Goal: Navigation & Orientation: Understand site structure

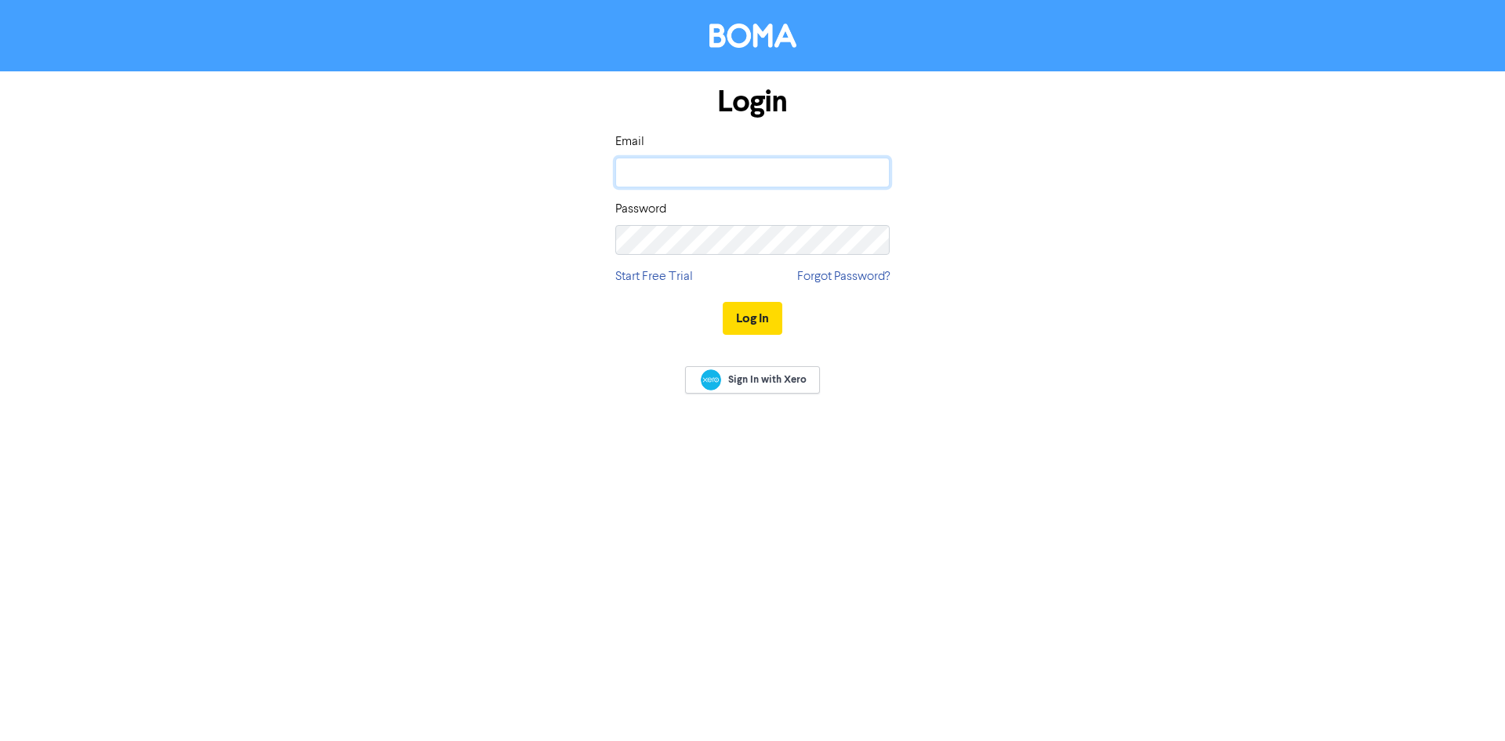
type input "[PERSON_NAME][EMAIL_ADDRESS][DOMAIN_NAME]"
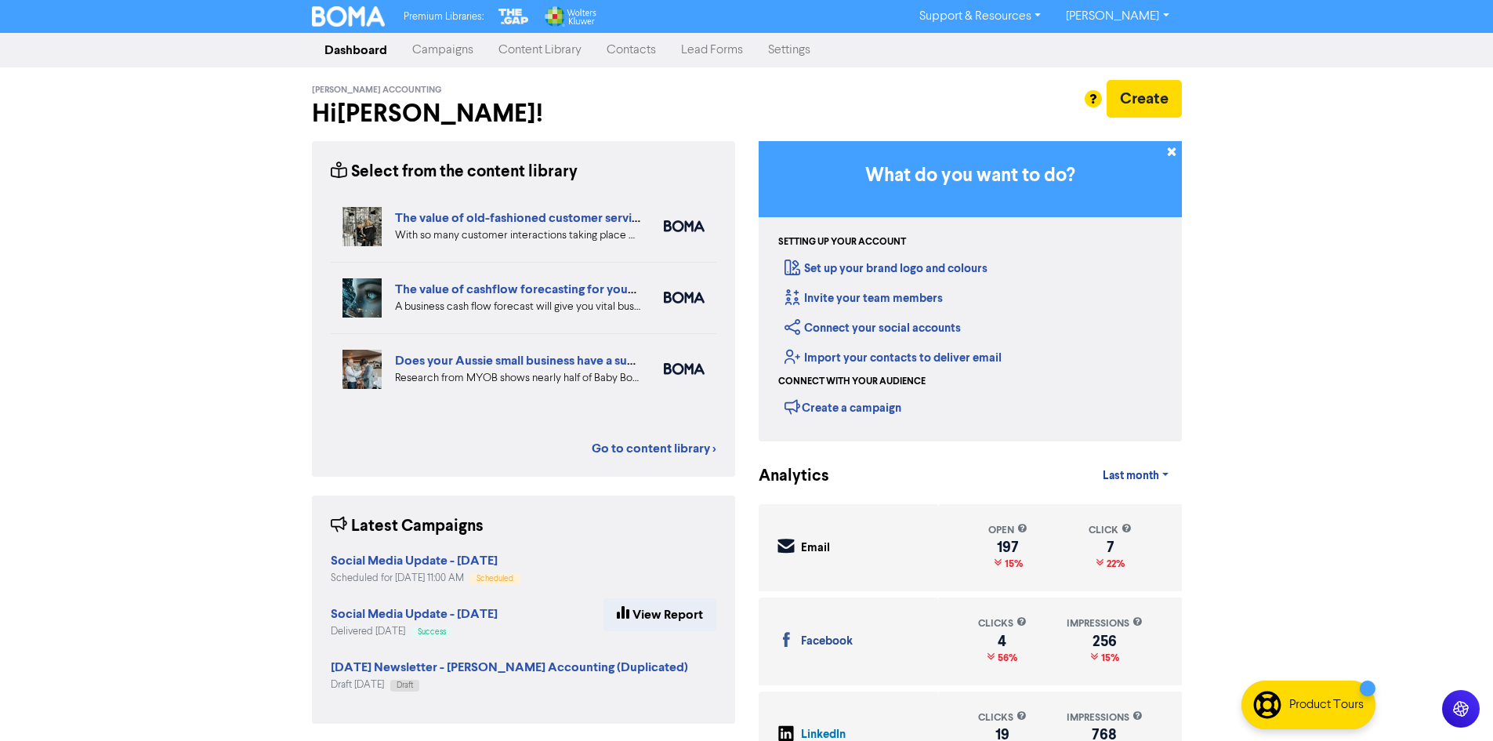
click at [807, 49] on link "Settings" at bounding box center [788, 49] width 67 height 31
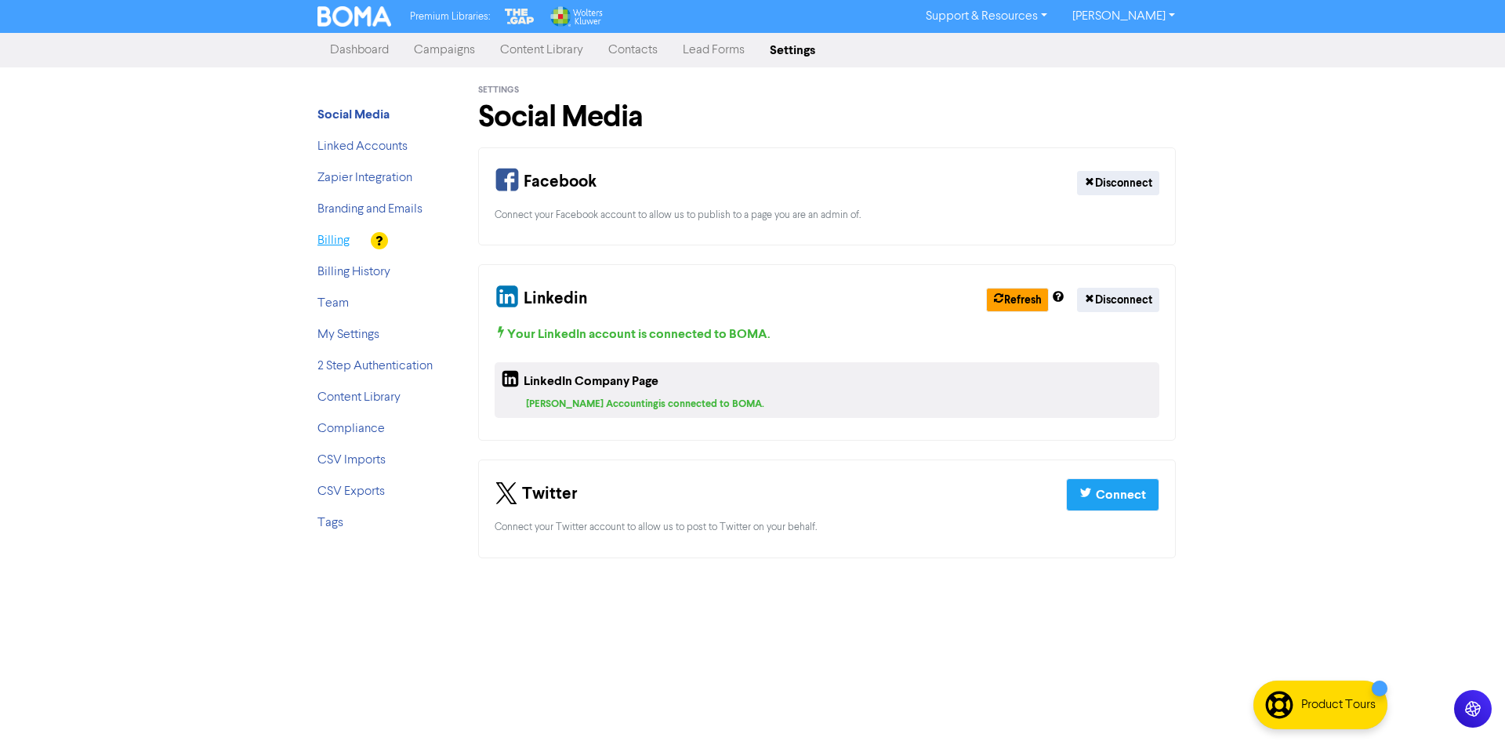
click at [346, 240] on link "Billing" at bounding box center [333, 240] width 32 height 13
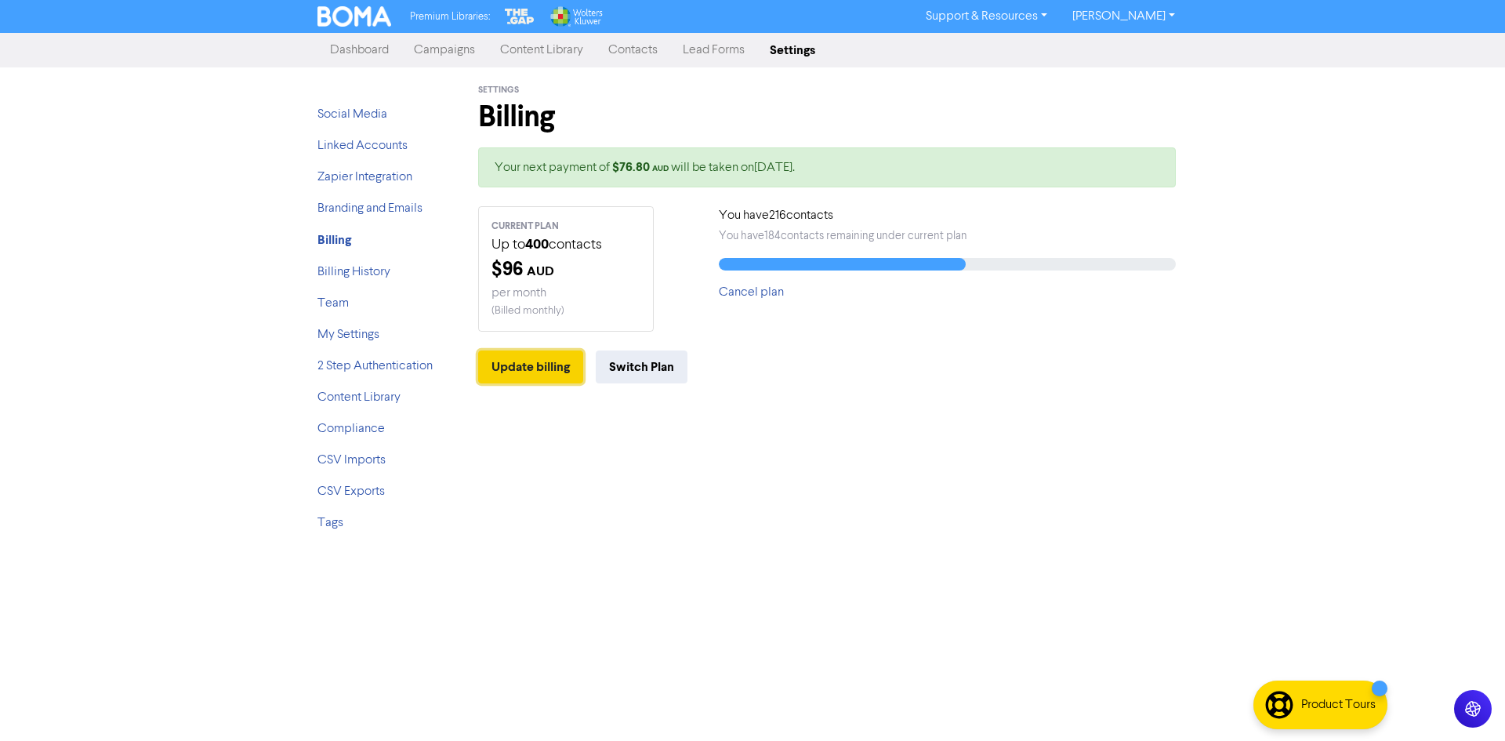
click at [538, 362] on button "Update billing" at bounding box center [530, 366] width 105 height 33
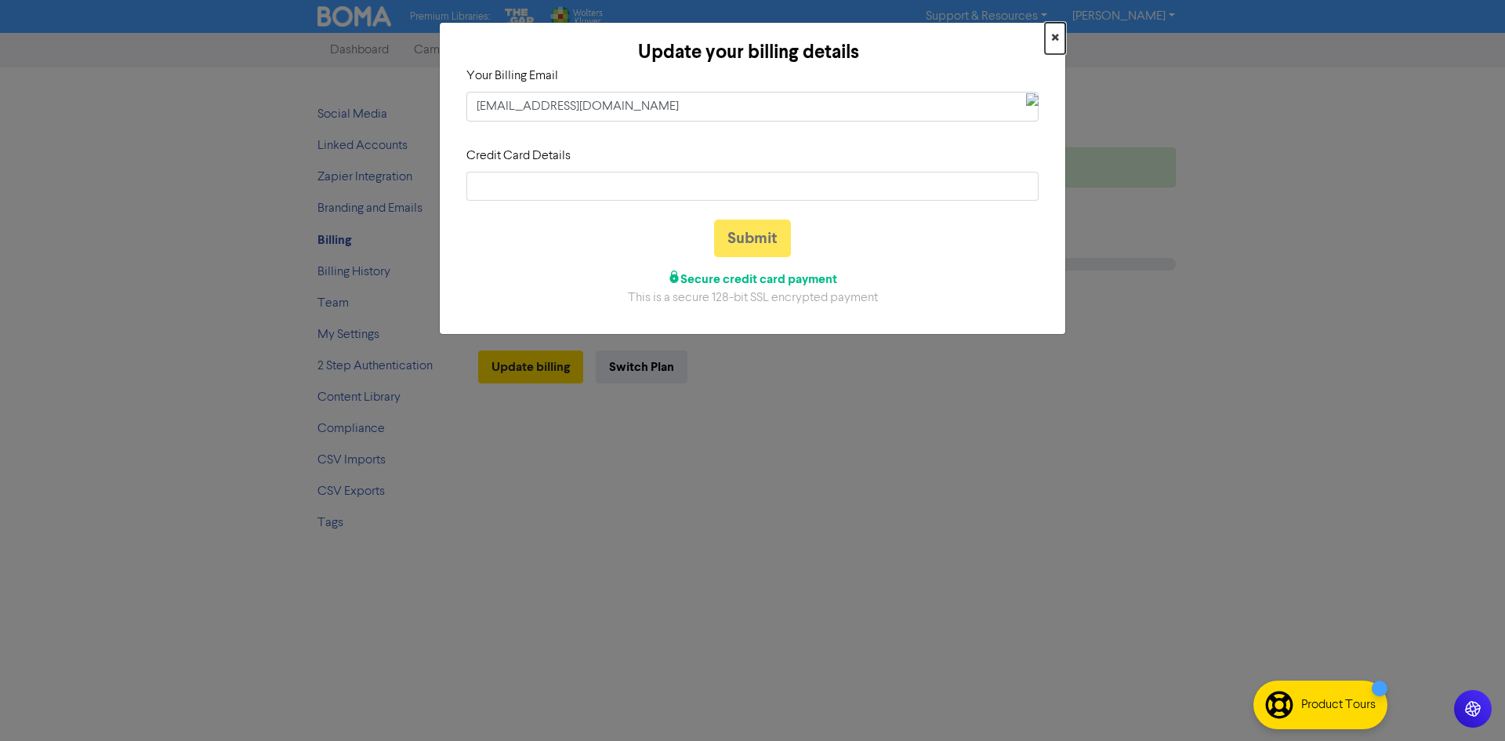
click at [1053, 35] on span "×" at bounding box center [1055, 39] width 8 height 24
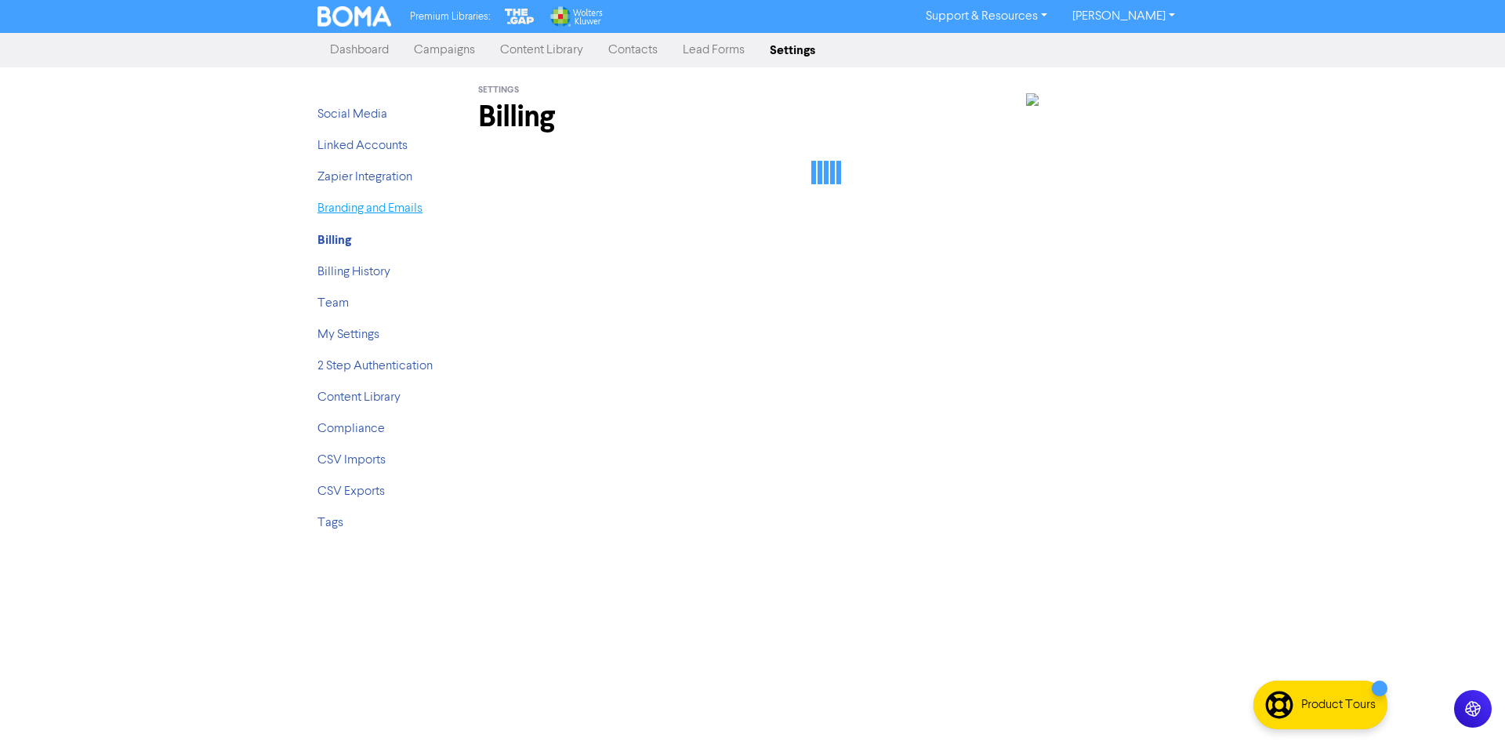
click at [386, 206] on link "Branding and Emails" at bounding box center [369, 208] width 105 height 13
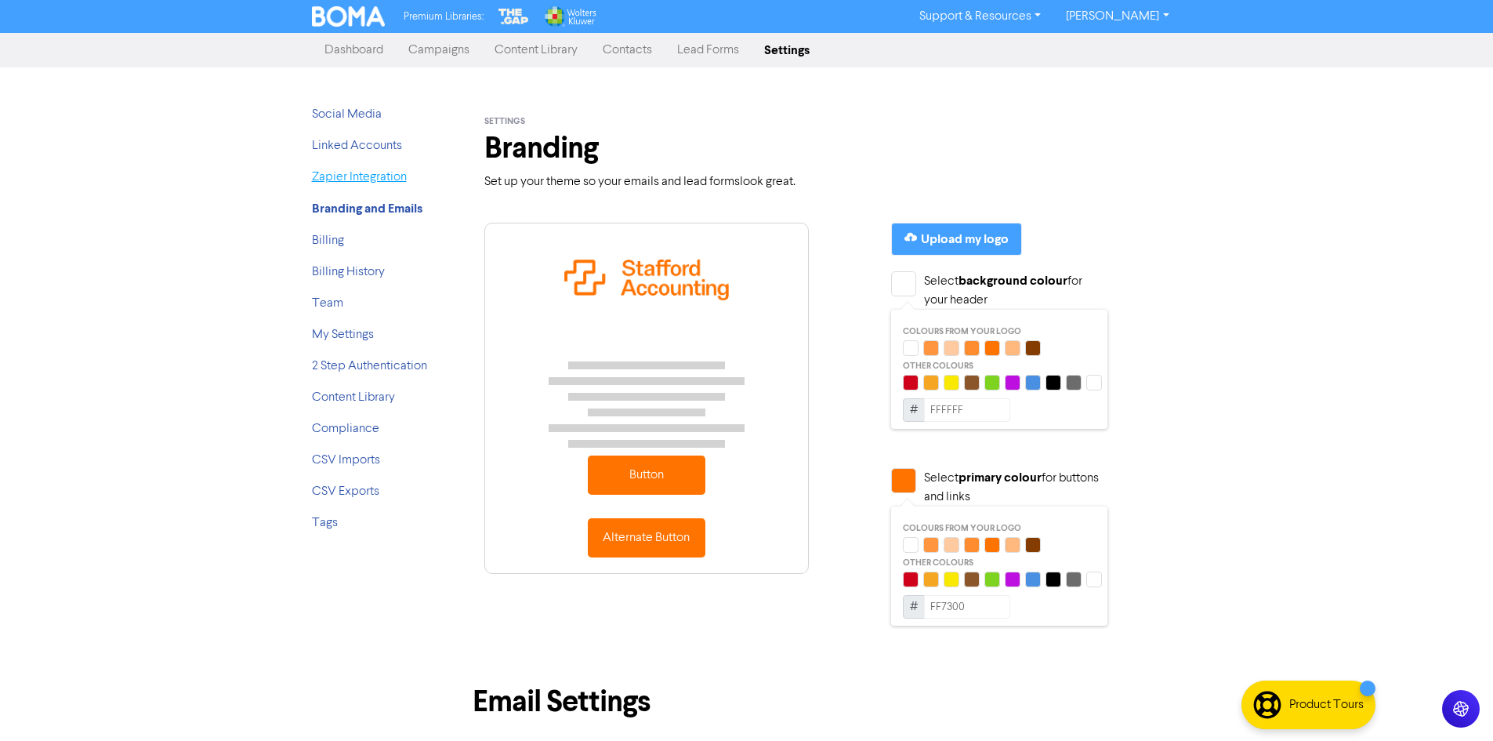
click at [355, 176] on link "Zapier Integration" at bounding box center [359, 177] width 95 height 13
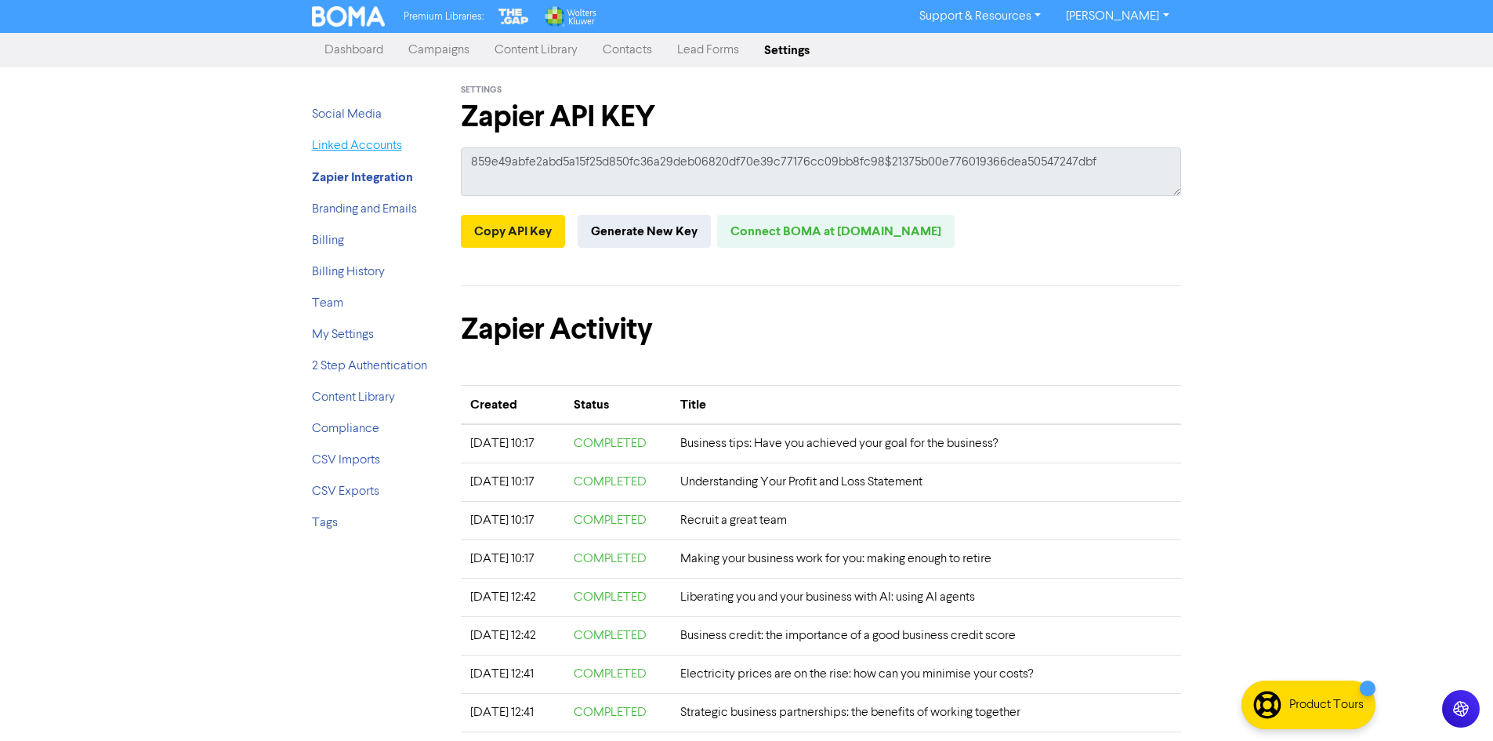
click at [344, 151] on link "Linked Accounts" at bounding box center [357, 145] width 90 height 13
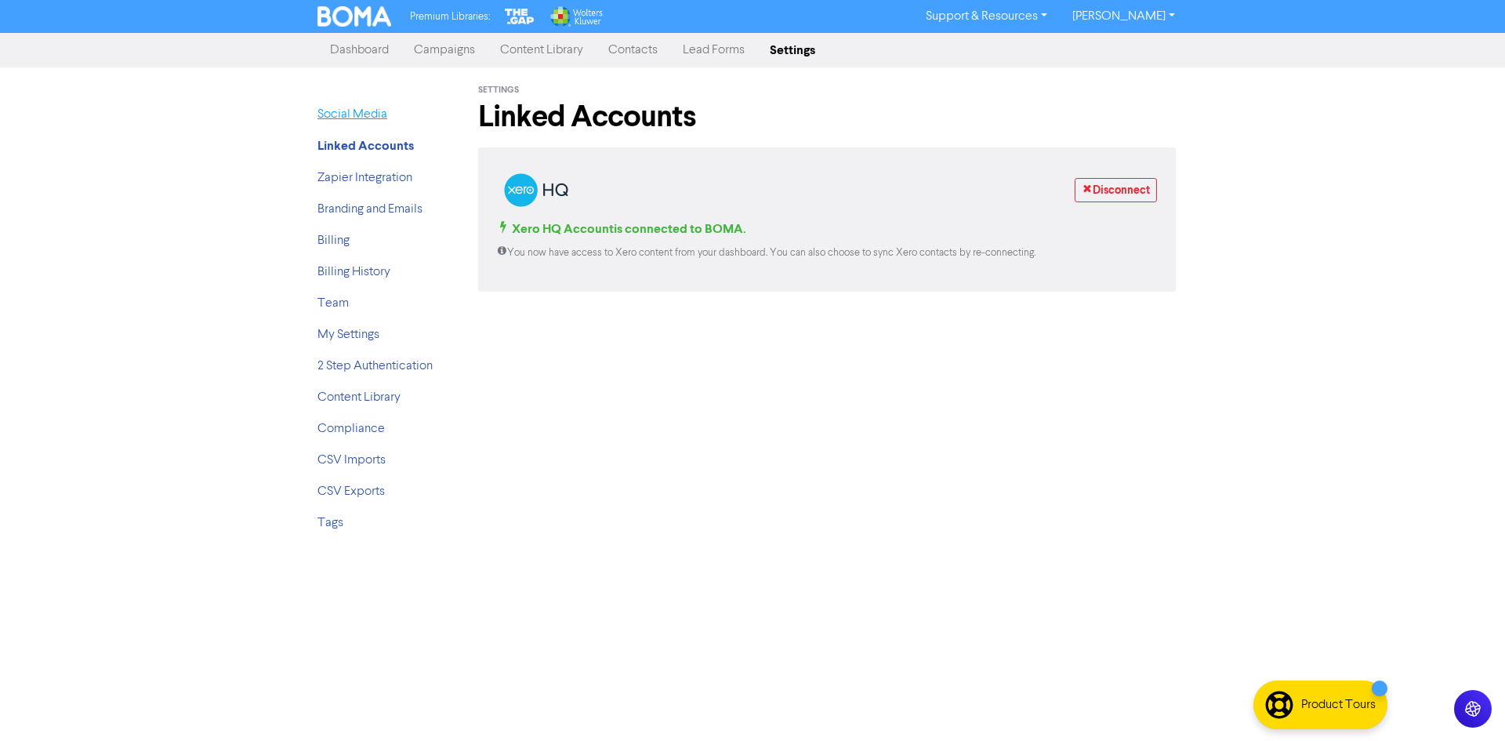
click at [358, 112] on link "Social Media" at bounding box center [352, 114] width 70 height 13
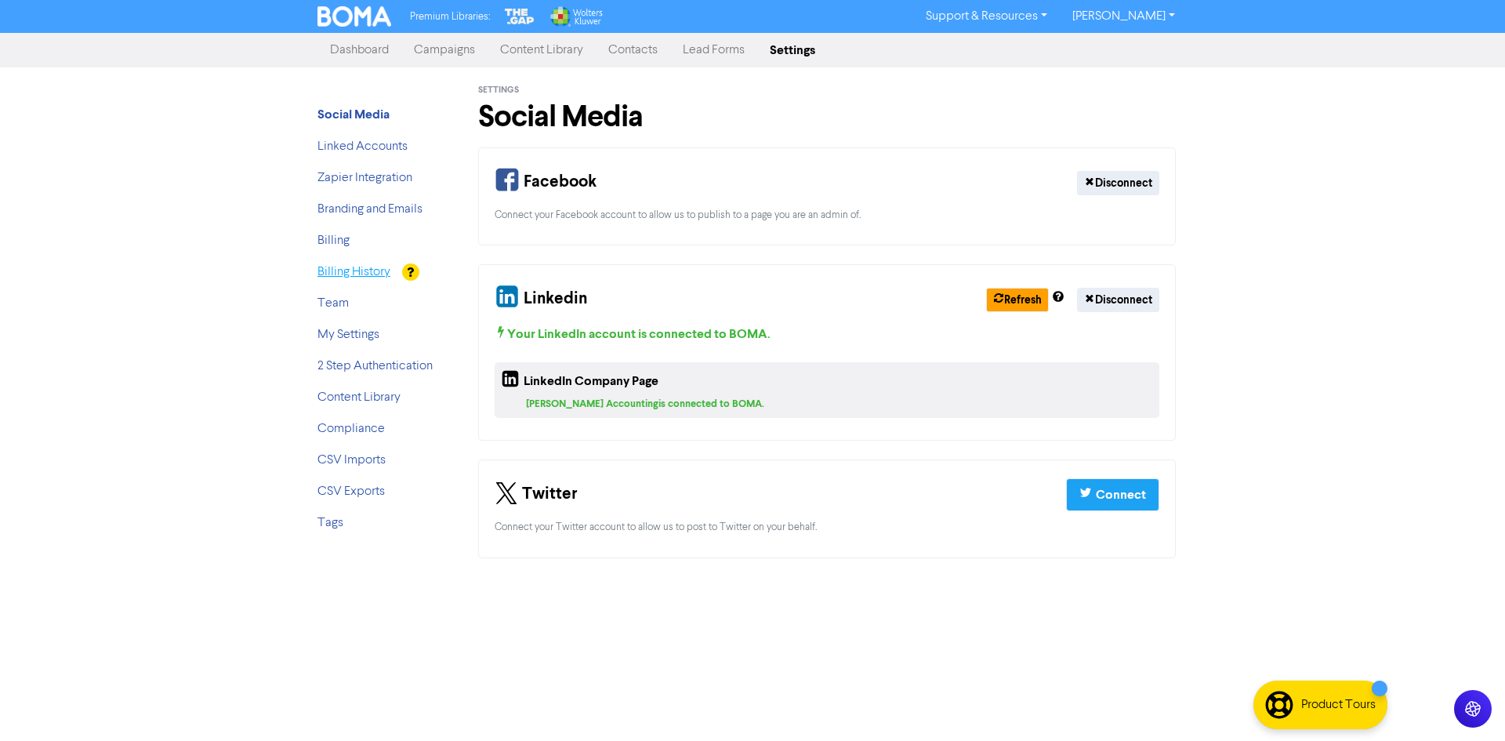
click at [354, 277] on link "Billing History" at bounding box center [353, 272] width 73 height 13
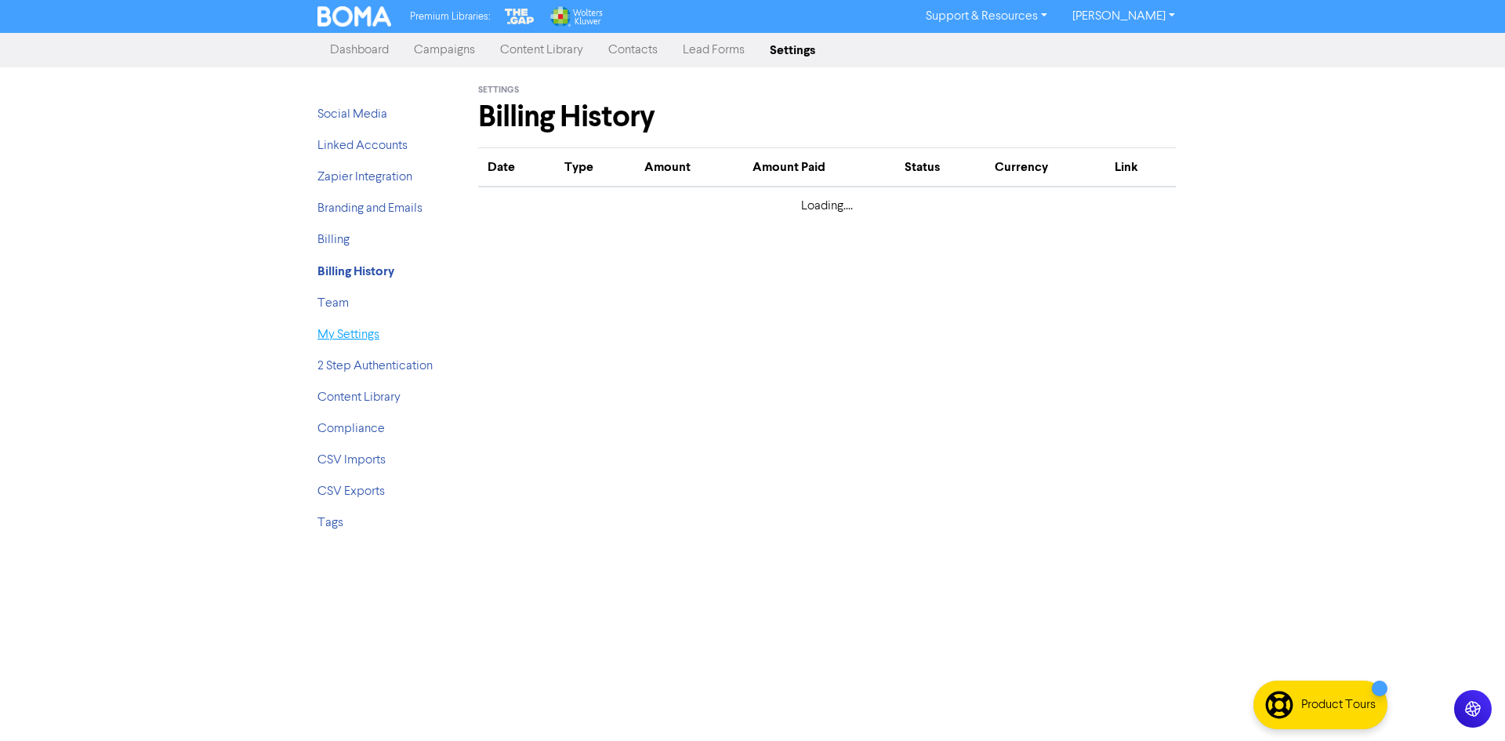
click at [342, 341] on link "My Settings" at bounding box center [348, 334] width 62 height 13
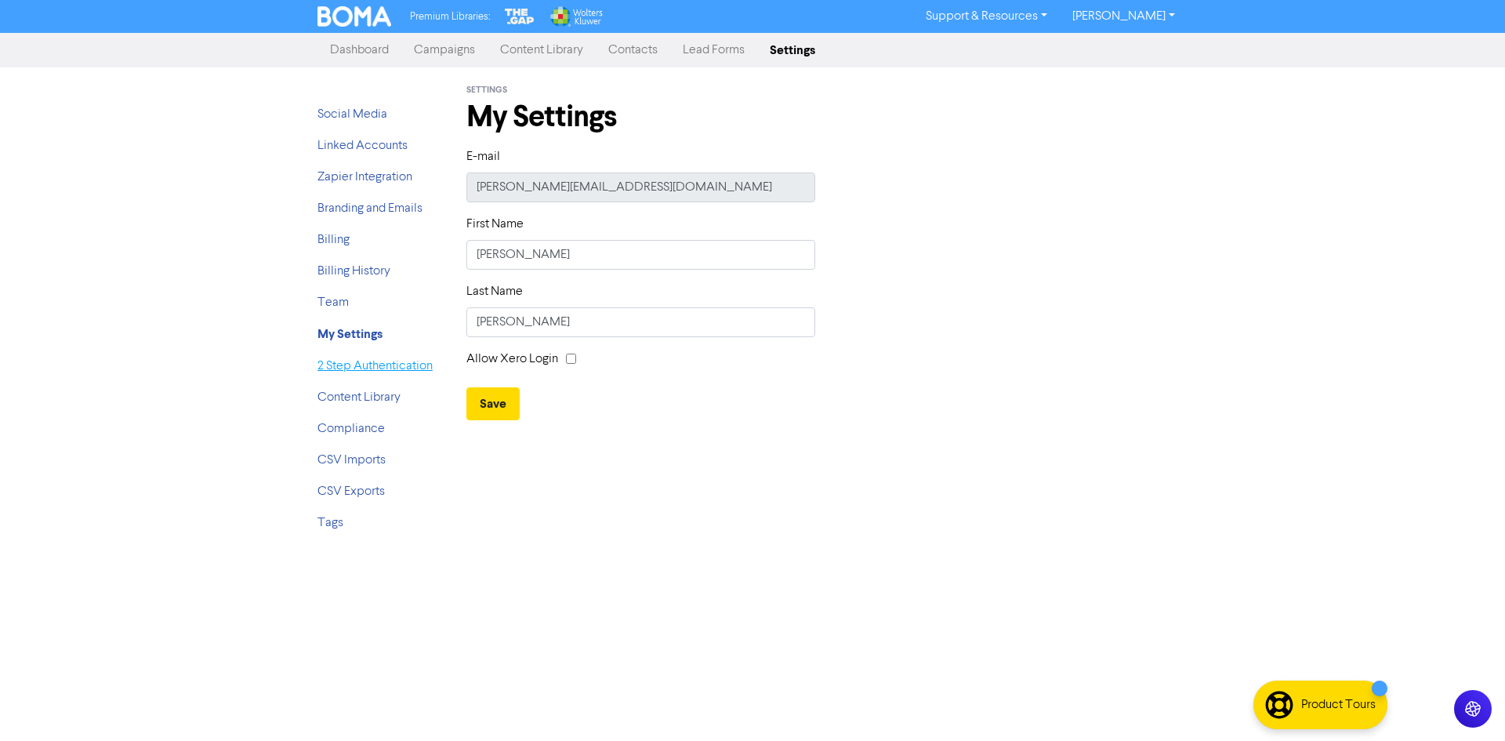
click at [339, 365] on link "2 Step Authentication" at bounding box center [374, 366] width 115 height 13
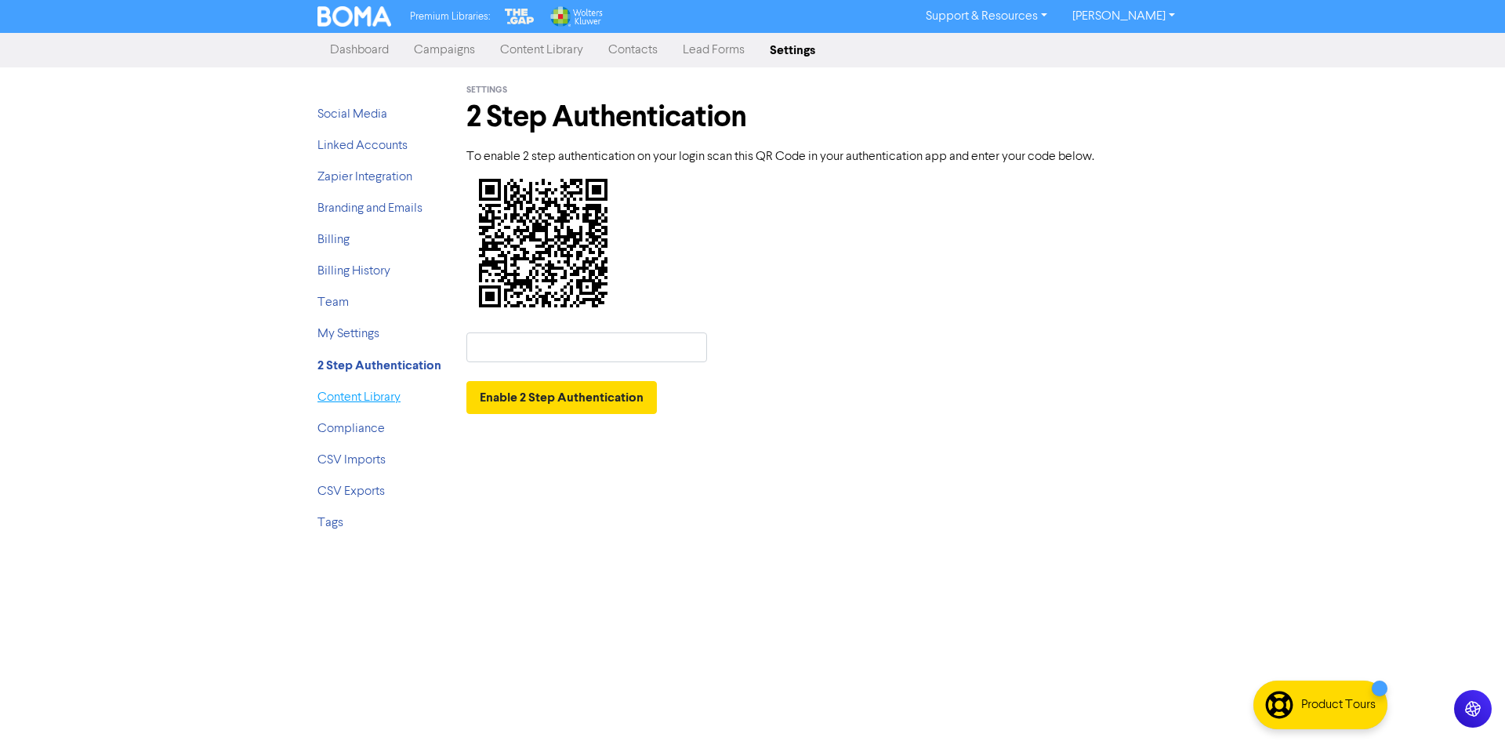
click at [338, 394] on link "Content Library" at bounding box center [358, 397] width 83 height 13
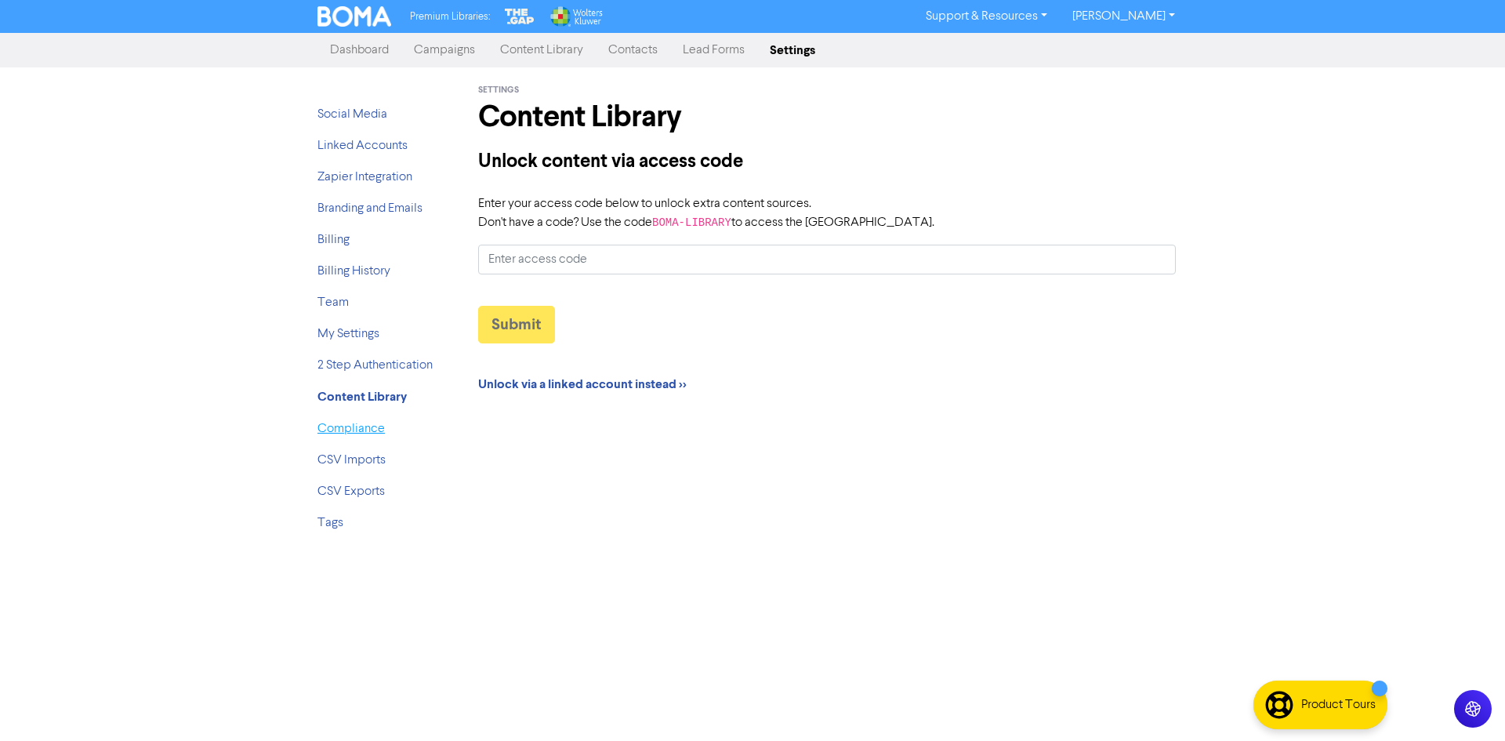
click at [341, 423] on link "Compliance" at bounding box center [350, 428] width 67 height 13
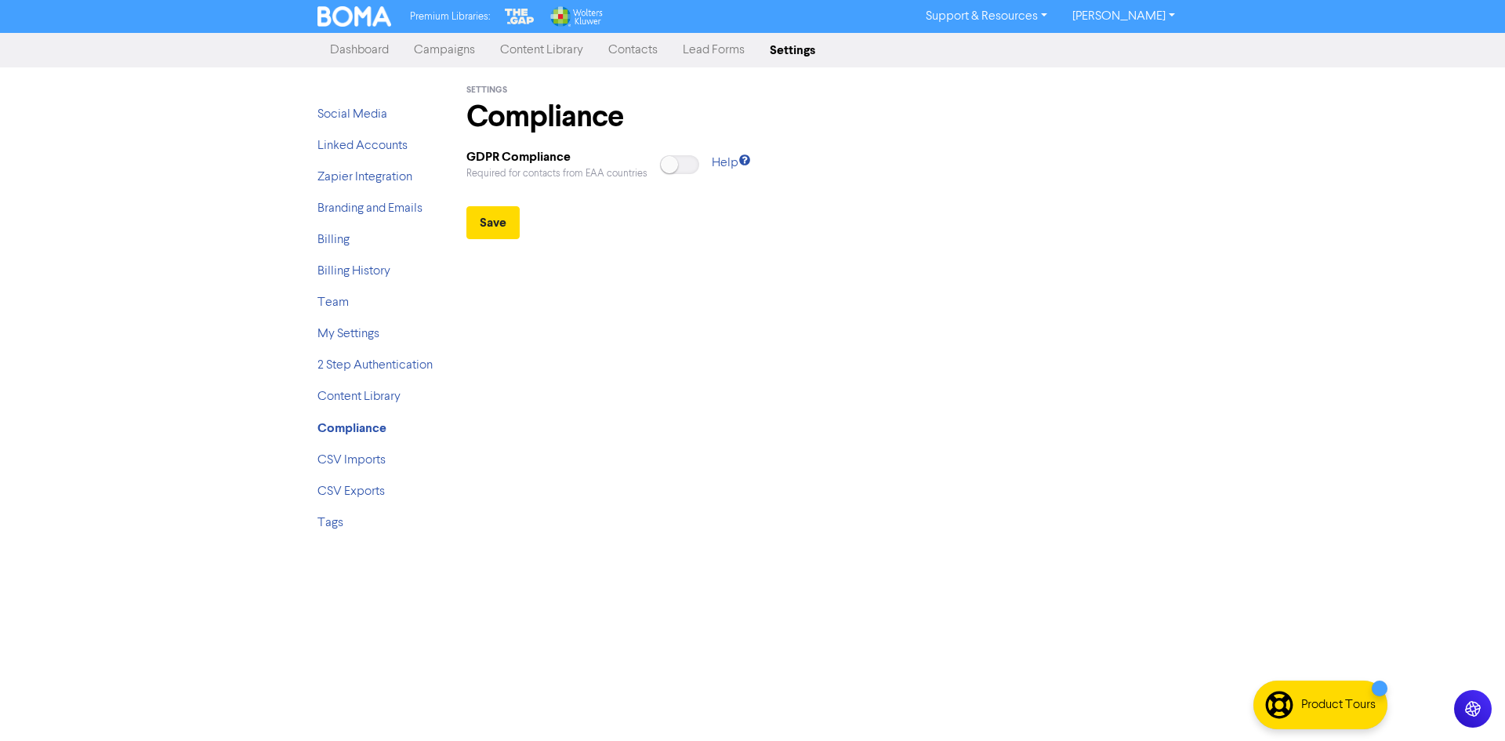
click at [348, 446] on ul "Social Media Linked Accounts Zapier Integration Branding and Emails Billing Bil…" at bounding box center [379, 325] width 125 height 440
drag, startPoint x: 347, startPoint y: 447, endPoint x: 350, endPoint y: 472, distance: 25.3
click at [347, 448] on ul "Social Media Linked Accounts Zapier Integration Branding and Emails Billing Bil…" at bounding box center [379, 325] width 125 height 440
click at [351, 472] on ul "Social Media Linked Accounts Zapier Integration Branding and Emails Billing Bil…" at bounding box center [379, 325] width 125 height 440
click at [501, 53] on link "Content Library" at bounding box center [541, 49] width 108 height 31
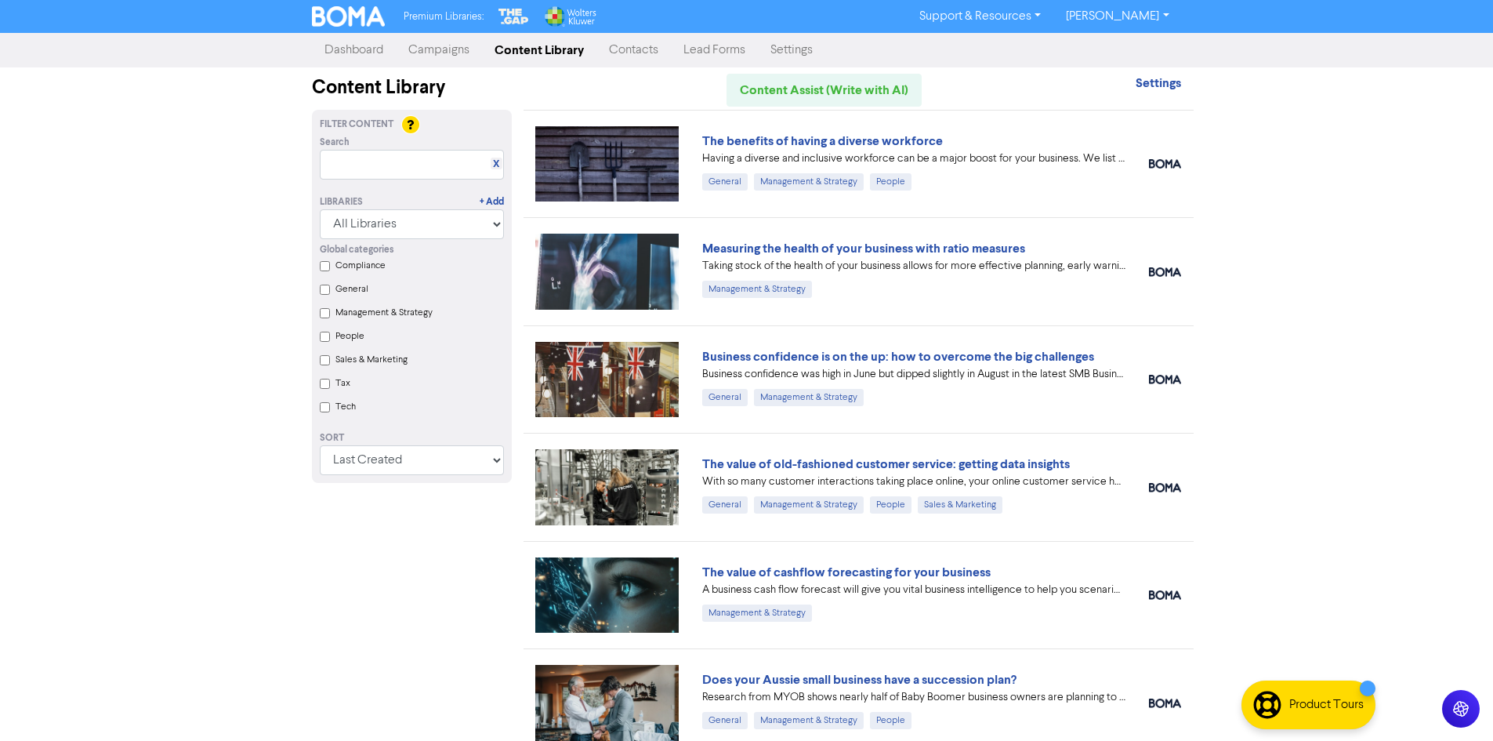
click at [560, 11] on img at bounding box center [569, 16] width 53 height 20
